Goal: Information Seeking & Learning: Find specific fact

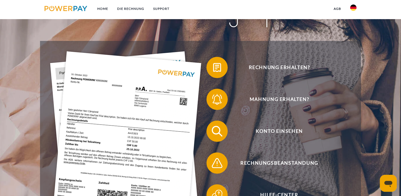
scroll to position [80, 0]
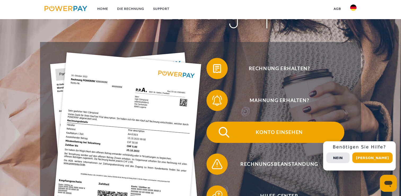
click at [245, 135] on span "Konto einsehen" at bounding box center [280, 132] width 130 height 21
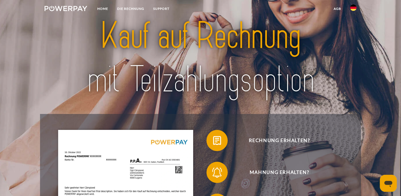
scroll to position [0, 0]
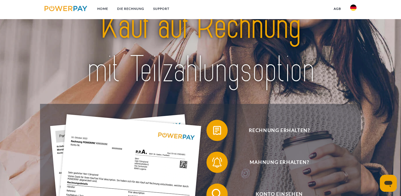
scroll to position [80, 0]
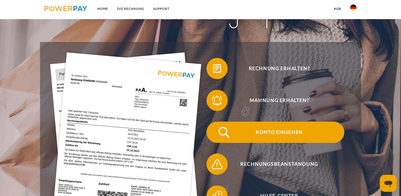
click at [251, 131] on span "Konto einsehen" at bounding box center [280, 132] width 130 height 21
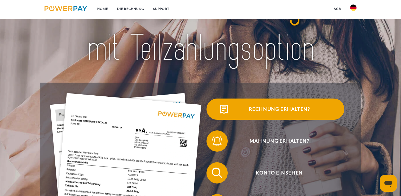
scroll to position [0, 0]
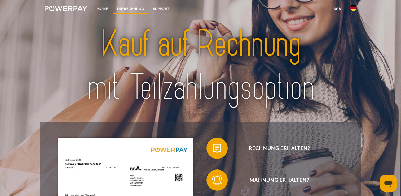
click at [126, 8] on link "DIE RECHNUNG" at bounding box center [131, 9] width 36 height 10
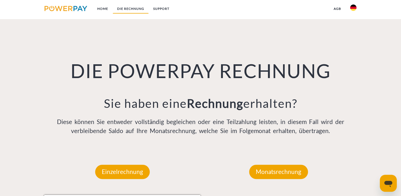
scroll to position [371, 0]
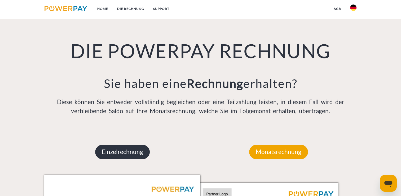
click at [124, 148] on p "Einzelrechnung" at bounding box center [122, 152] width 55 height 14
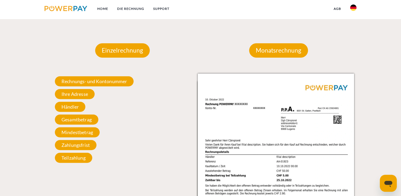
scroll to position [477, 0]
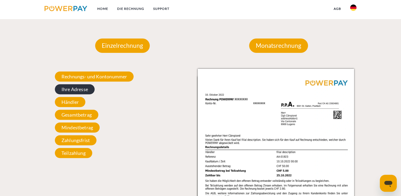
click at [86, 92] on span "Ihre Adresse" at bounding box center [75, 89] width 40 height 10
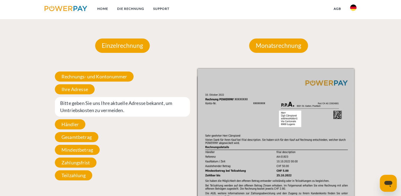
click at [125, 111] on span "Bitte geben Sie uns Ihre aktuelle Adresse bekannt, um Umtriebskosten zu vermeid…" at bounding box center [122, 107] width 135 height 20
click at [56, 106] on span "Bitte geben Sie uns Ihre aktuelle Adresse bekannt, um Umtriebskosten zu vermeid…" at bounding box center [122, 107] width 135 height 20
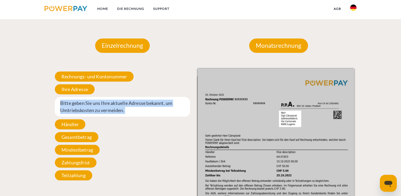
click at [56, 106] on span "Bitte geben Sie uns Ihre aktuelle Adresse bekannt, um Umtriebskosten zu vermeid…" at bounding box center [122, 107] width 135 height 20
drag, startPoint x: 56, startPoint y: 106, endPoint x: 64, endPoint y: 106, distance: 8.0
click at [64, 106] on span "Bitte geben Sie uns Ihre aktuelle Adresse bekannt, um Umtriebskosten zu vermeid…" at bounding box center [122, 107] width 135 height 20
click at [119, 111] on span "Bitte geben Sie uns Ihre aktuelle Adresse bekannt, um Umtriebskosten zu vermeid…" at bounding box center [122, 107] width 135 height 20
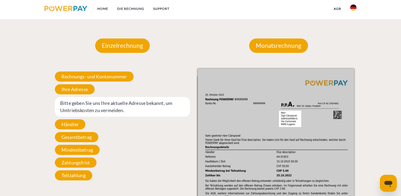
click at [119, 111] on span "Bitte geben Sie uns Ihre aktuelle Adresse bekannt, um Umtriebskosten zu vermeid…" at bounding box center [122, 107] width 135 height 20
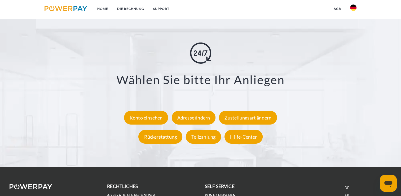
scroll to position [955, 0]
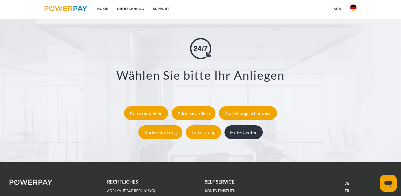
click at [245, 134] on div "Hilfe-Center" at bounding box center [244, 132] width 38 height 14
click at [132, 9] on link "DIE RECHNUNG" at bounding box center [131, 9] width 36 height 10
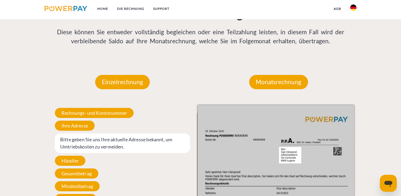
scroll to position [451, 0]
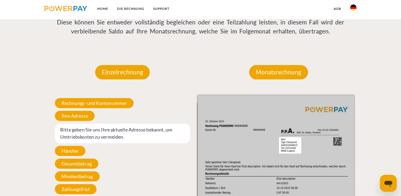
click at [61, 135] on span "Bitte geben Sie uns Ihre aktuelle Adresse bekannt, um Umtriebskosten zu vermeid…" at bounding box center [122, 133] width 135 height 20
click at [61, 134] on span "Bitte geben Sie uns Ihre aktuelle Adresse bekannt, um Umtriebskosten zu vermeid…" at bounding box center [122, 133] width 135 height 20
click at [67, 118] on span "Ihre Adresse" at bounding box center [75, 116] width 40 height 10
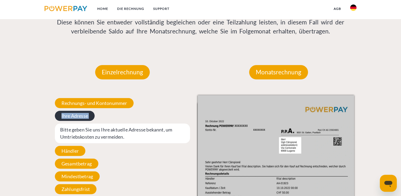
click at [67, 118] on span "Ihre Adresse" at bounding box center [75, 116] width 40 height 10
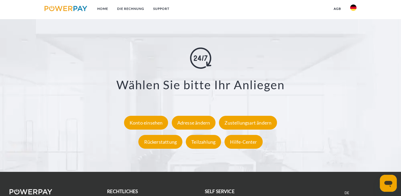
scroll to position [955, 0]
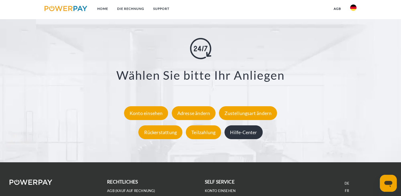
click at [240, 134] on div "Hilfe-Center" at bounding box center [244, 132] width 38 height 14
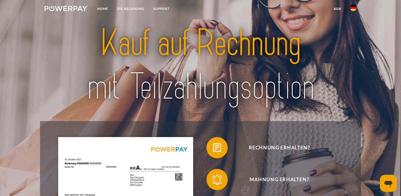
scroll to position [0, 0]
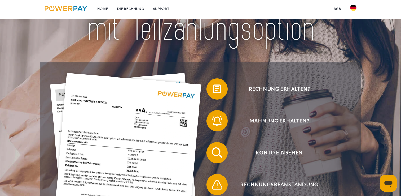
scroll to position [53, 0]
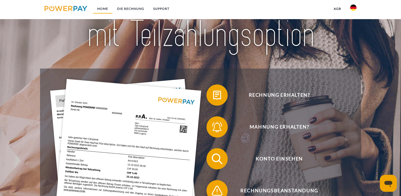
click at [101, 9] on link "Home" at bounding box center [103, 9] width 20 height 10
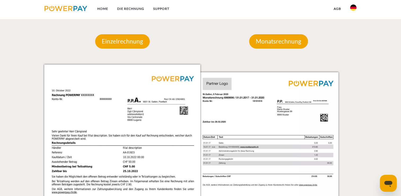
scroll to position [451, 0]
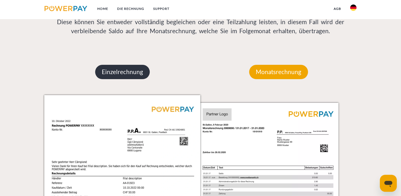
click at [128, 71] on p "Einzelrechnung" at bounding box center [122, 72] width 55 height 14
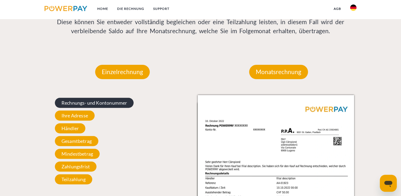
click at [96, 102] on span "Rechnungs- und Kontonummer" at bounding box center [94, 103] width 79 height 10
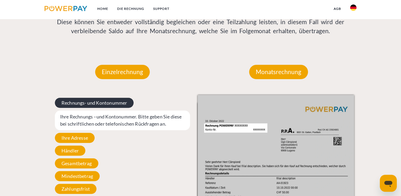
click at [83, 103] on span "Rechnungs- und Kontonummer" at bounding box center [94, 103] width 79 height 10
click at [83, 102] on span "Rechnungs- und Kontonummer" at bounding box center [94, 103] width 79 height 10
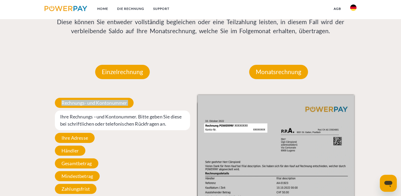
drag, startPoint x: 83, startPoint y: 102, endPoint x: 60, endPoint y: 120, distance: 30.0
click at [60, 120] on span "Ihre Rechnungs –und Kontonummer. Bitte geben Sie diese bei schriftlichen oder t…" at bounding box center [122, 120] width 135 height 20
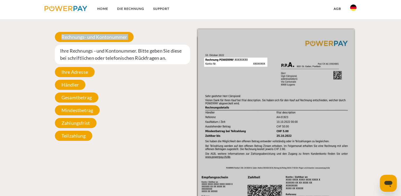
scroll to position [531, 0]
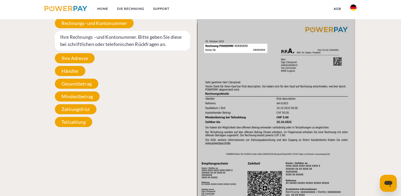
click at [64, 40] on span "Ihre Rechnungs –und Kontonummer. Bitte geben Sie diese bei schriftlichen oder t…" at bounding box center [122, 41] width 135 height 20
click at [98, 24] on span "Rechnungs- und Kontonummer" at bounding box center [94, 23] width 79 height 10
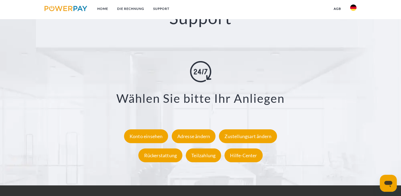
scroll to position [955, 0]
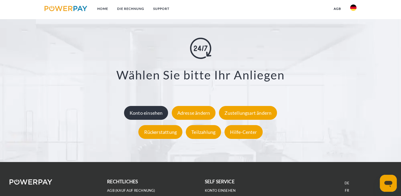
click at [137, 113] on div "Konto einsehen" at bounding box center [146, 113] width 44 height 14
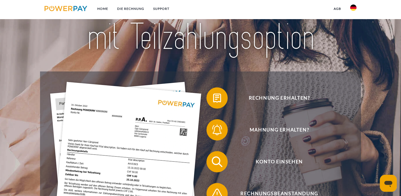
scroll to position [53, 0]
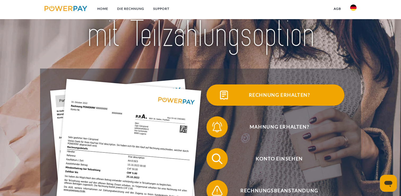
click at [235, 93] on span "Rechnung erhalten?" at bounding box center [280, 94] width 130 height 21
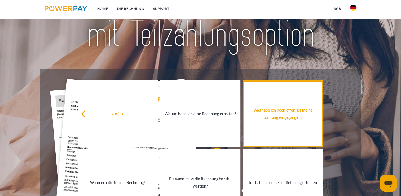
click at [279, 116] on div "Was habe ich noch offen, ist meine Zahlung eingegangen?" at bounding box center [283, 113] width 74 height 14
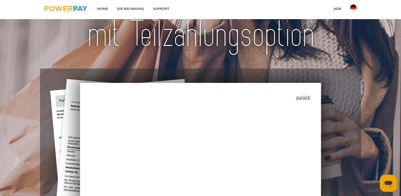
click at [302, 99] on link "zurück" at bounding box center [303, 97] width 14 height 5
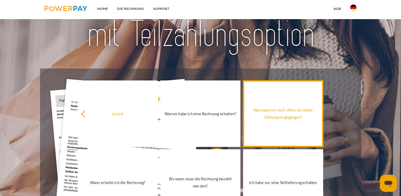
click at [285, 115] on div "Was habe ich noch offen, ist meine Zahlung eingegangen?" at bounding box center [283, 113] width 74 height 14
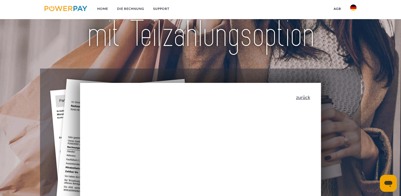
click at [310, 98] on link "zurück" at bounding box center [303, 97] width 14 height 5
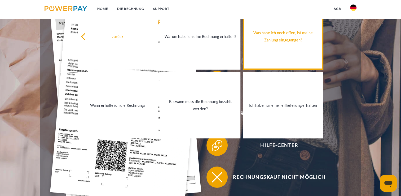
scroll to position [133, 0]
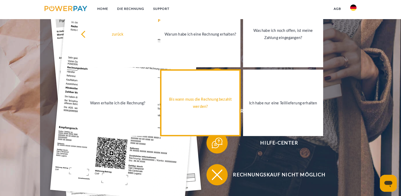
click at [206, 106] on div "Bis wann muss die Rechnung bezahlt werden?" at bounding box center [201, 103] width 74 height 14
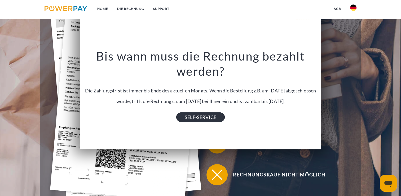
click at [205, 117] on link "SELF-SERVICE" at bounding box center [200, 117] width 49 height 10
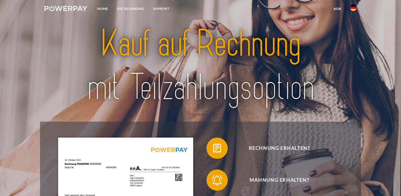
click at [193, 12] on nav "Home DIE RECHNUNG SUPPORT agb" at bounding box center [200, 9] width 401 height 19
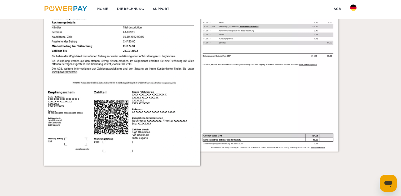
scroll to position [610, 0]
